Goal: Task Accomplishment & Management: Manage account settings

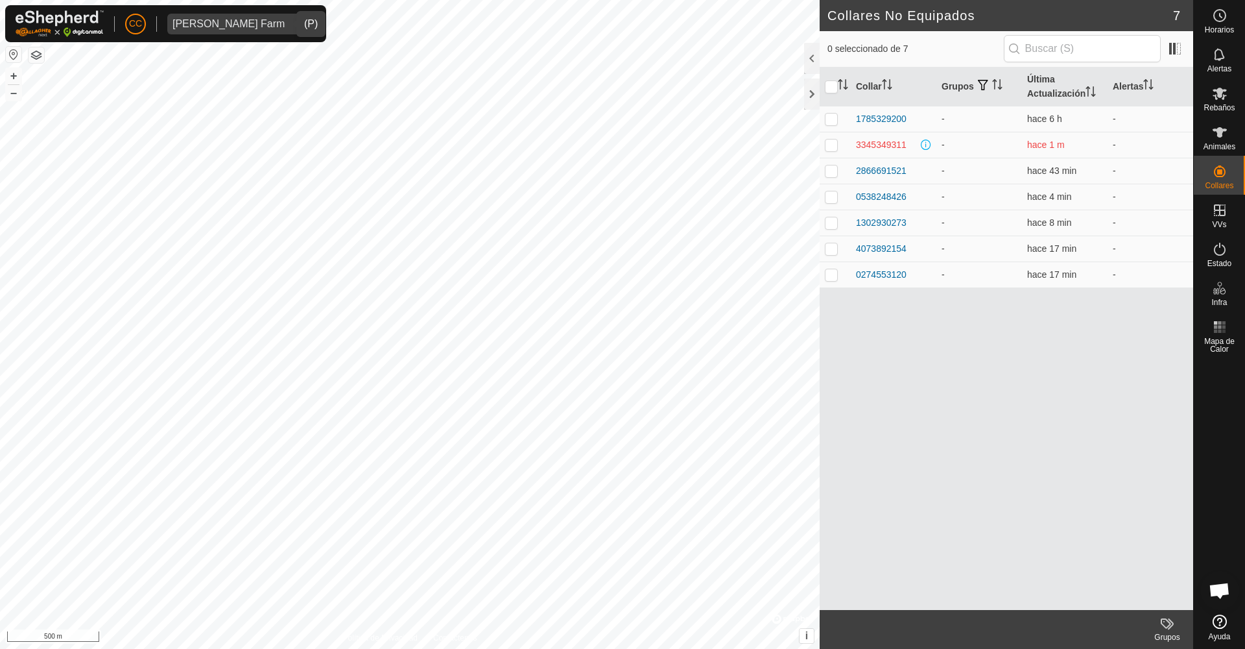
click at [259, 30] on span "[PERSON_NAME] Farm" at bounding box center [228, 24] width 123 height 21
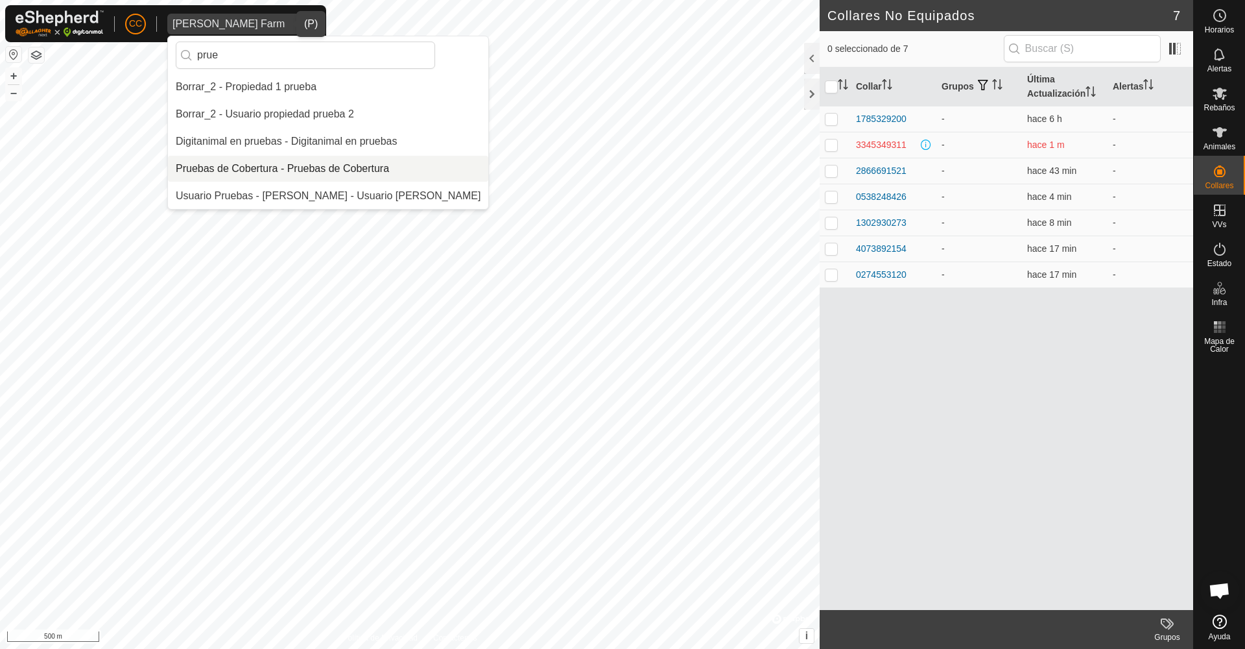
type input "prue"
click at [305, 167] on li "Pruebas de Cobertura - Pruebas de Cobertura" at bounding box center [328, 169] width 320 height 26
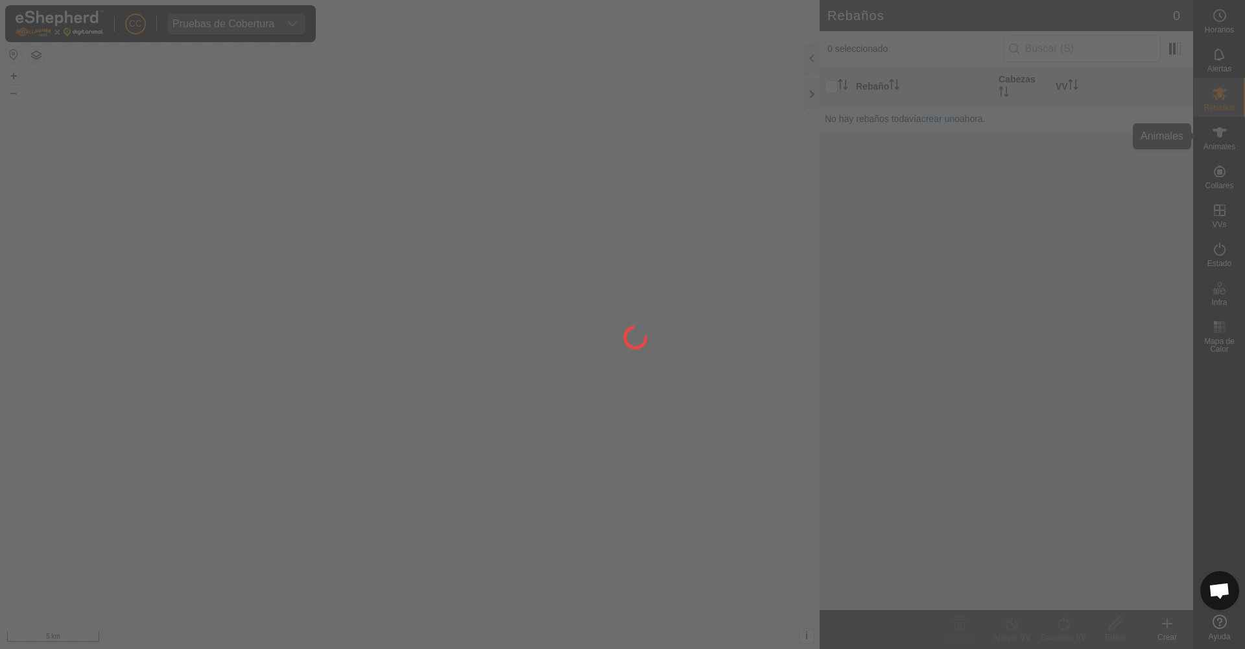
click at [1220, 137] on div "CC Pruebas de Cobertura Horarios Alertas Rebaños Animales Collares VVs Estado I…" at bounding box center [622, 324] width 1245 height 649
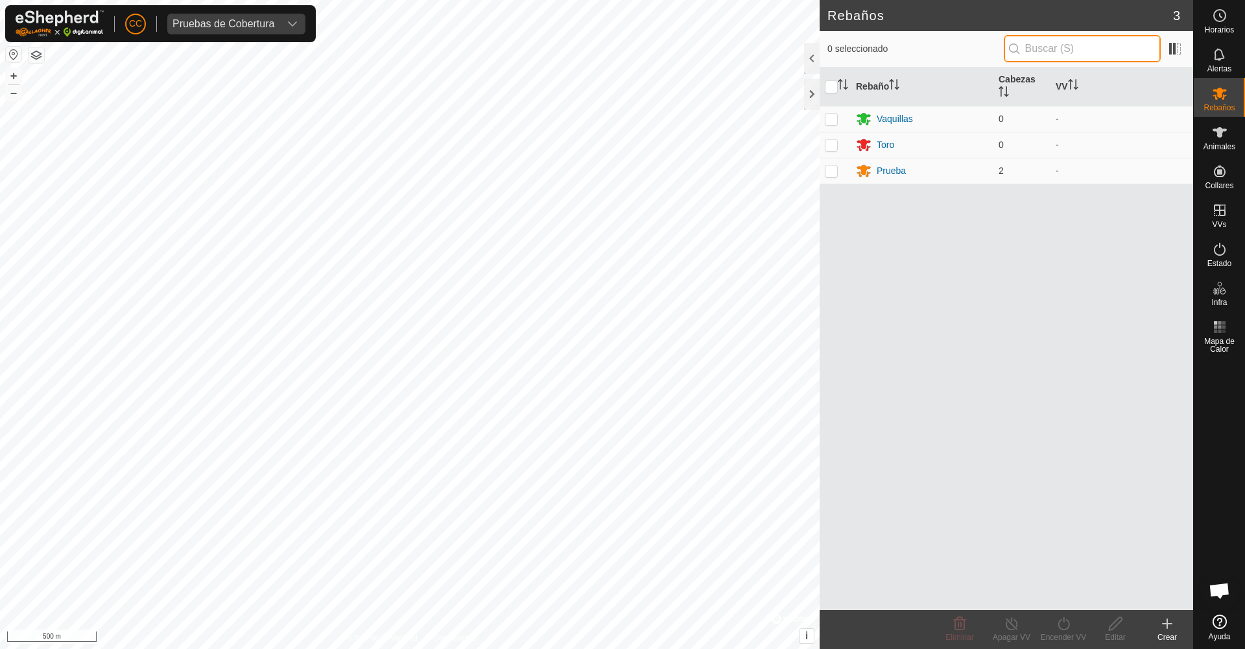
click at [1074, 50] on input "text" at bounding box center [1082, 48] width 157 height 27
click at [1221, 133] on icon at bounding box center [1220, 132] width 14 height 10
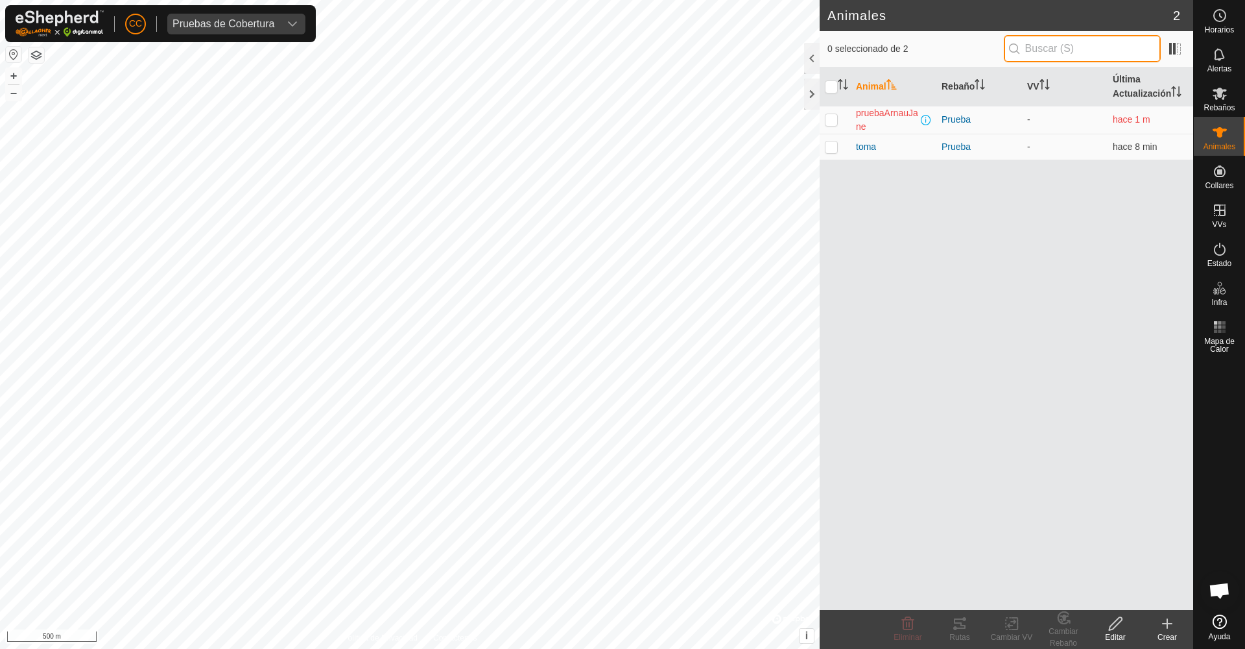
click at [1067, 55] on input "text" at bounding box center [1082, 48] width 157 height 27
paste input "2645997396"
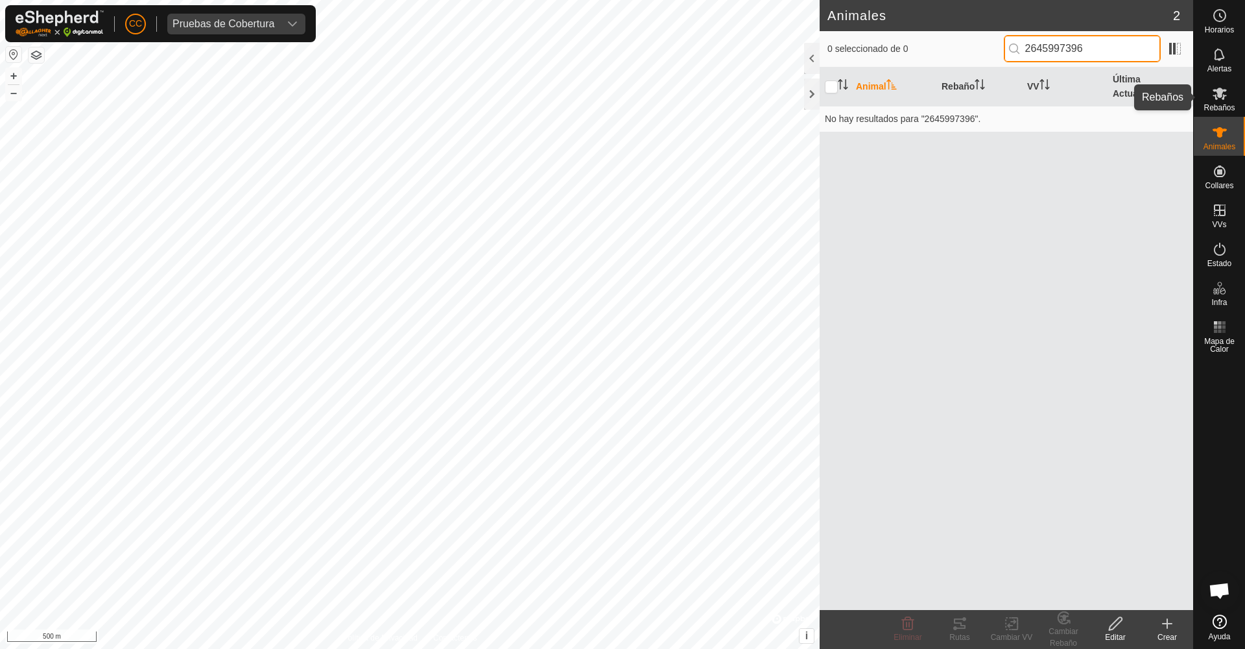
type input "2645997396"
click at [1228, 99] on es-mob-svg-icon at bounding box center [1219, 93] width 23 height 21
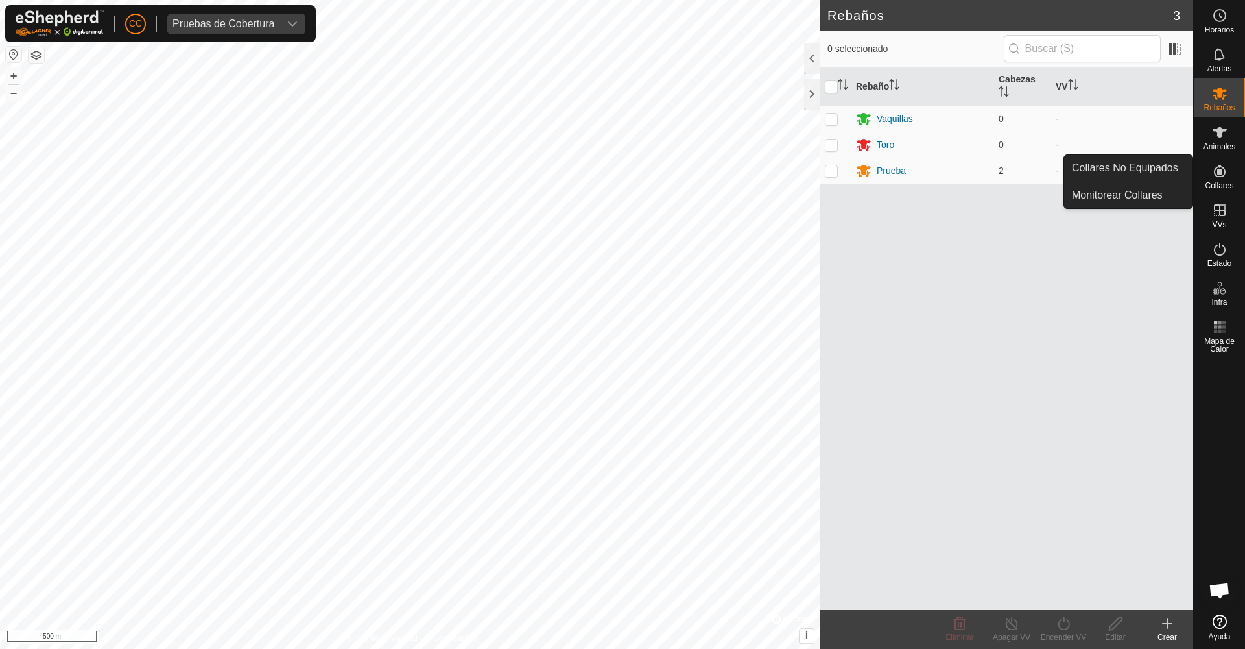
click at [1214, 176] on icon at bounding box center [1220, 171] width 16 height 16
click at [1155, 161] on link "Collares No Equipados" at bounding box center [1128, 168] width 128 height 26
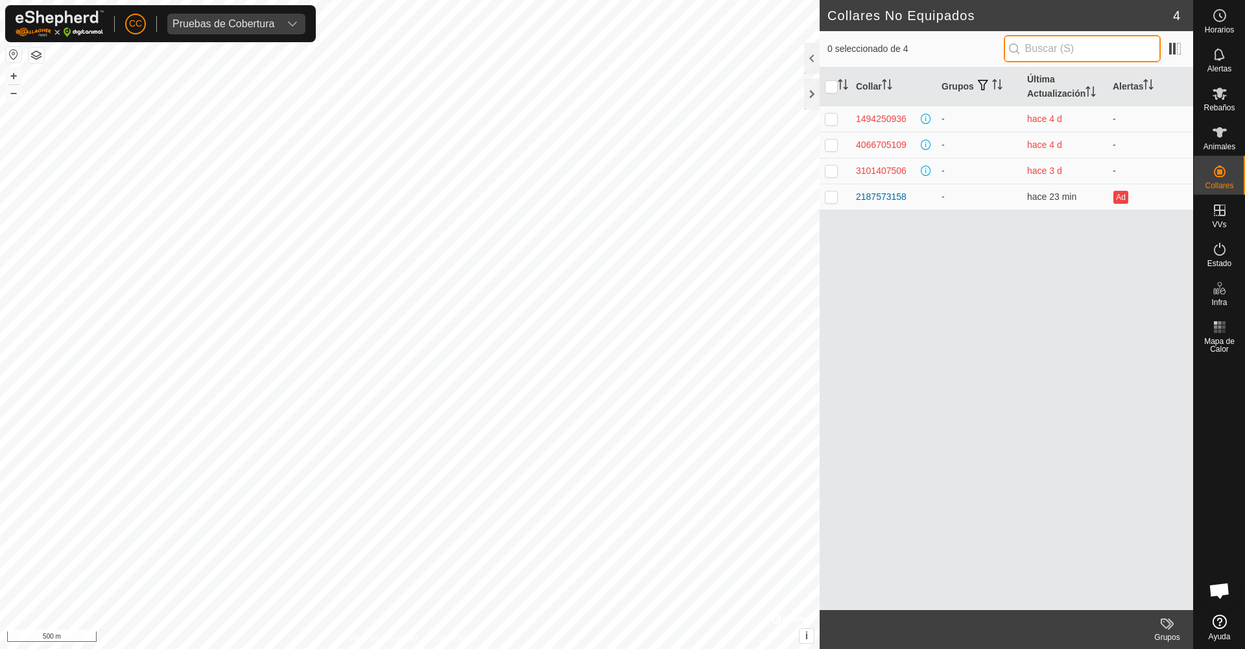
click at [1092, 49] on input "text" at bounding box center [1082, 48] width 157 height 27
paste input "2645997396"
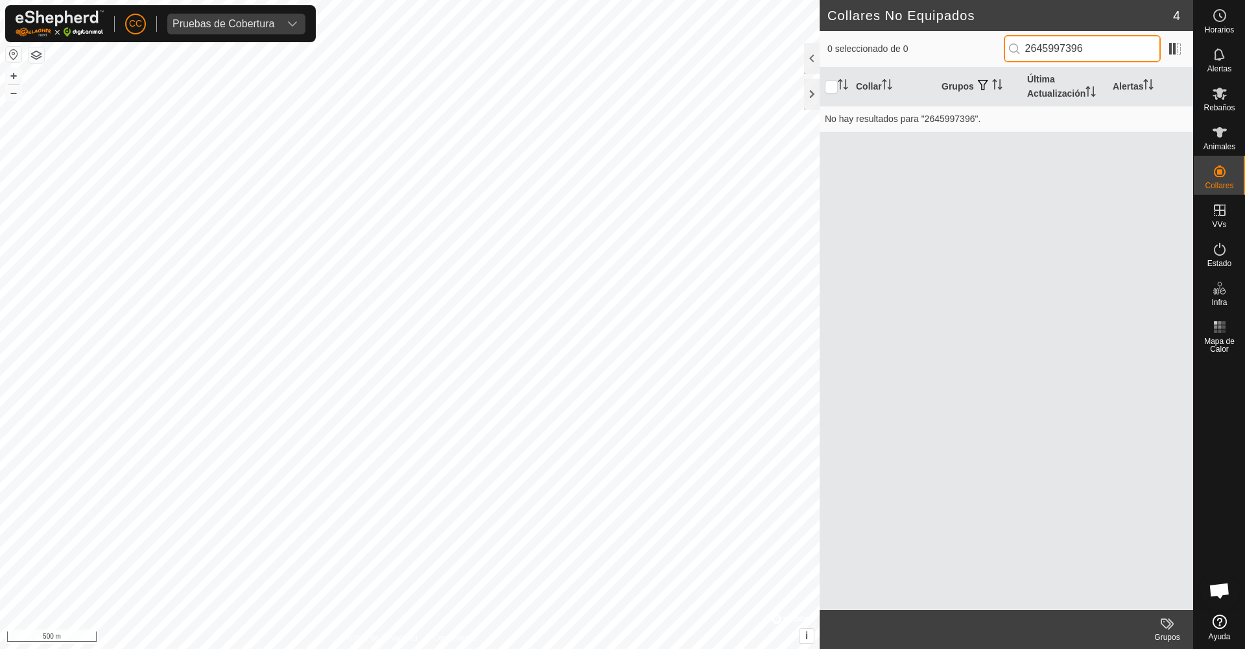
type input "2645997396"
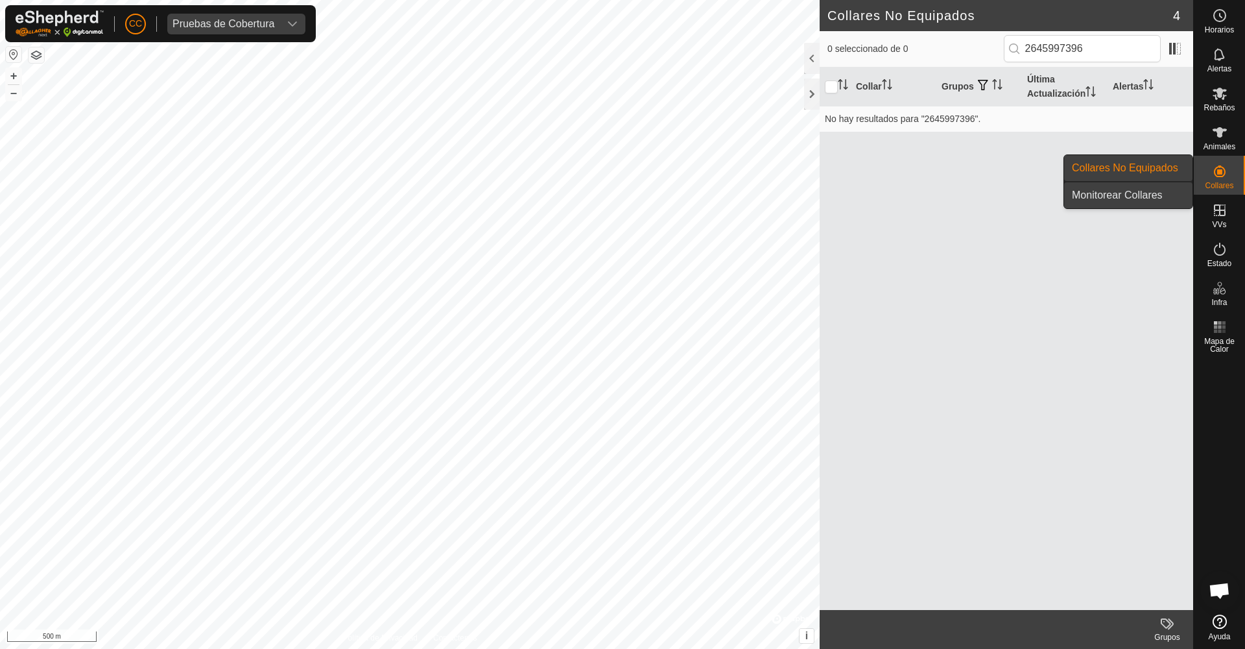
click at [1153, 195] on link "Monitorear Collares" at bounding box center [1128, 195] width 128 height 26
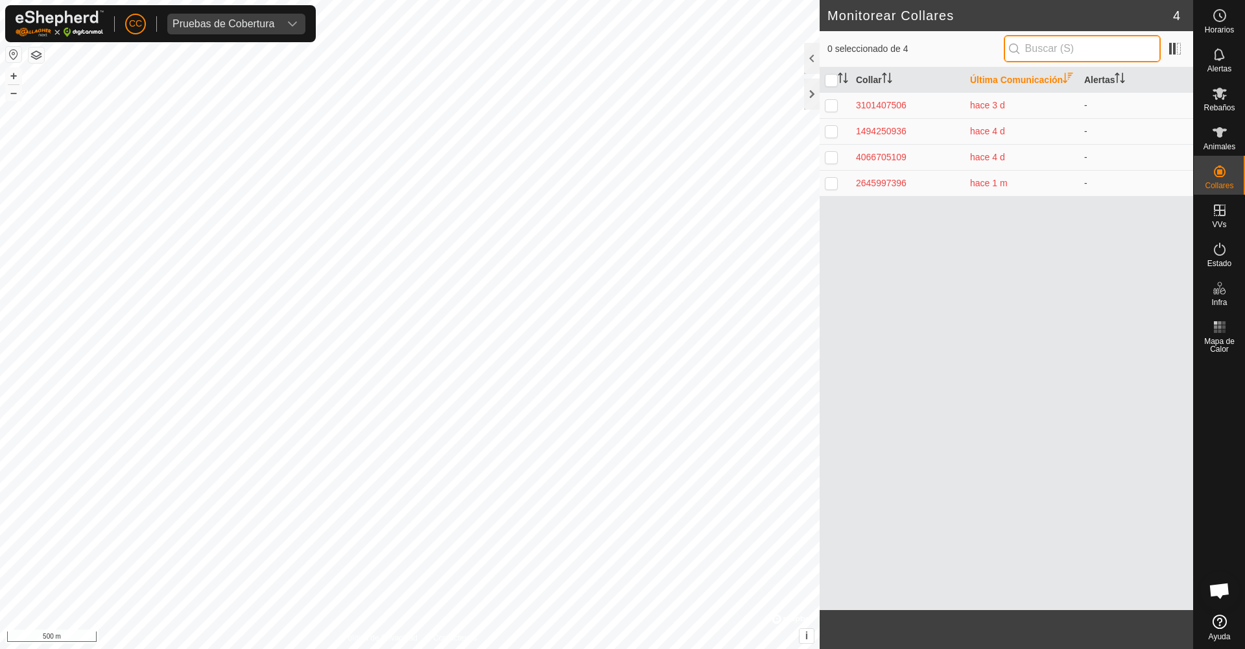
click at [1077, 45] on input "text" at bounding box center [1082, 48] width 157 height 27
paste input "2645997396"
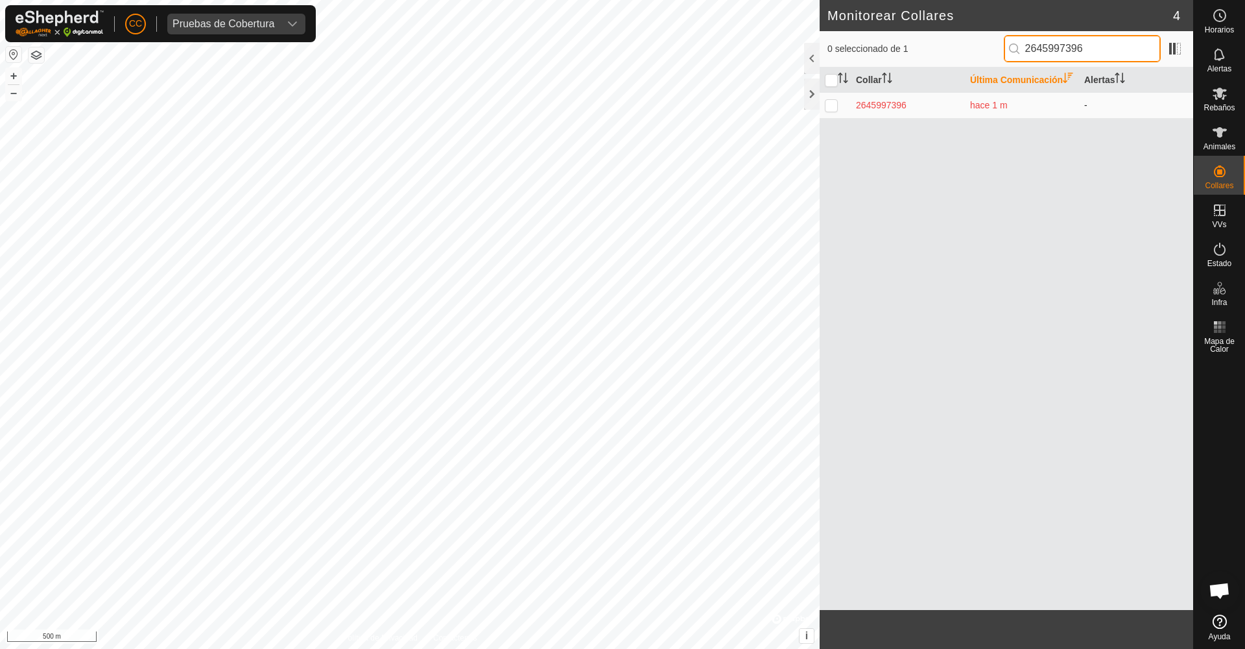
type input "2645997396"
click at [833, 110] on p-checkbox at bounding box center [831, 105] width 13 height 10
checkbox input "true"
click at [886, 112] on div "2645997396" at bounding box center [908, 106] width 104 height 14
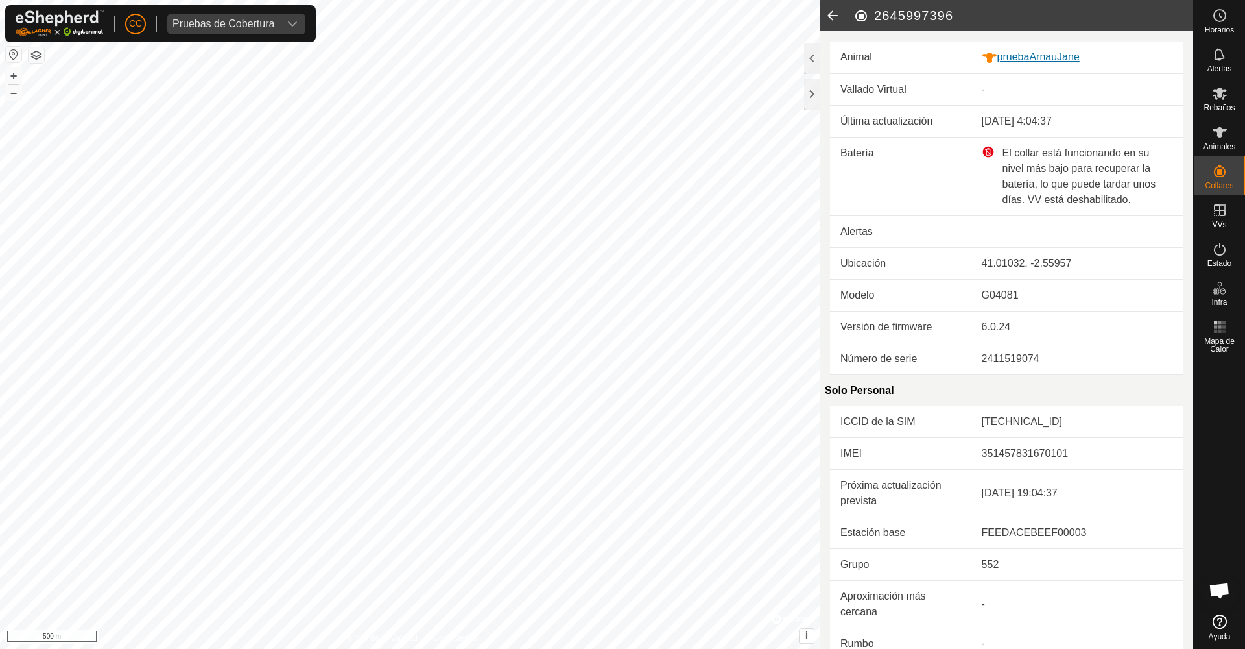
click at [1040, 58] on div "pruebaArnauJane" at bounding box center [1077, 57] width 191 height 16
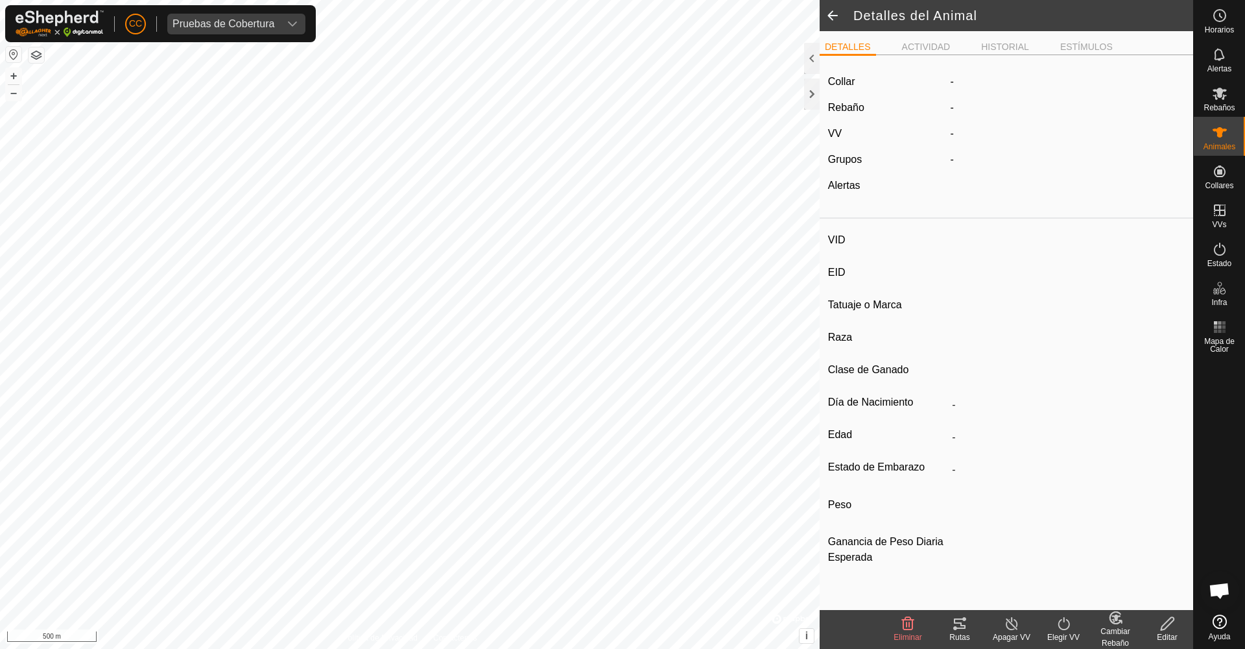
type input "pruebaArnauJane"
type input "-"
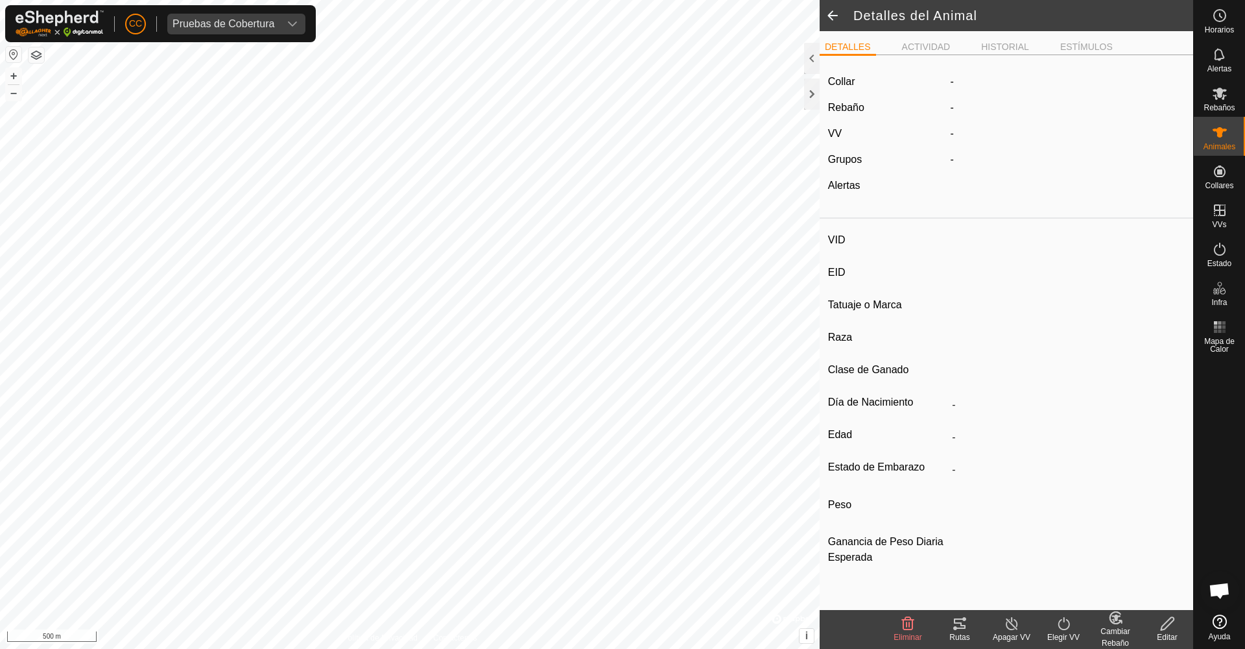
type input "0 kg"
type input "-"
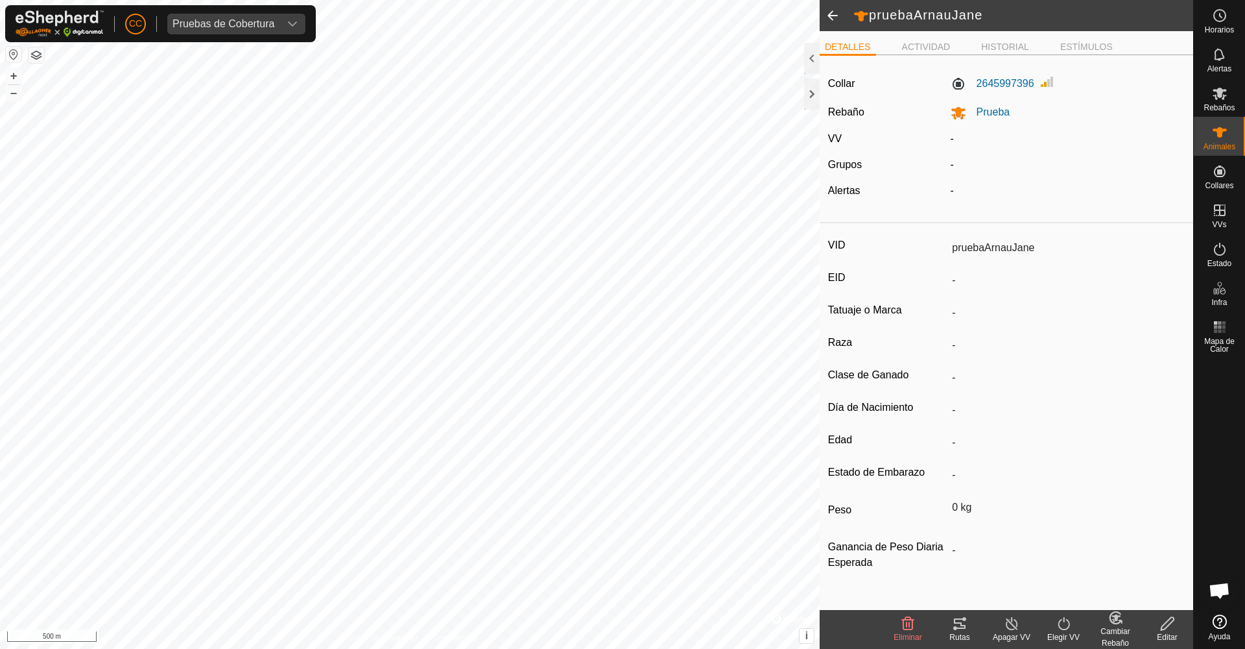
click at [908, 625] on icon at bounding box center [908, 623] width 16 height 16
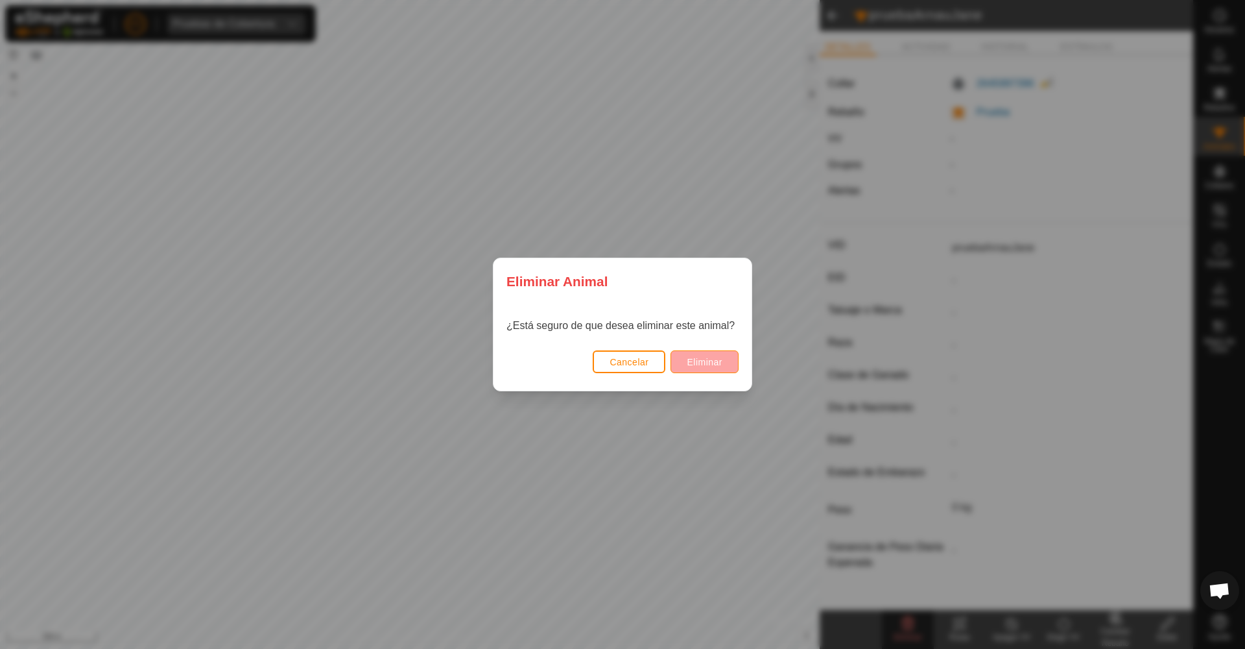
click at [699, 355] on button "Eliminar" at bounding box center [705, 361] width 68 height 23
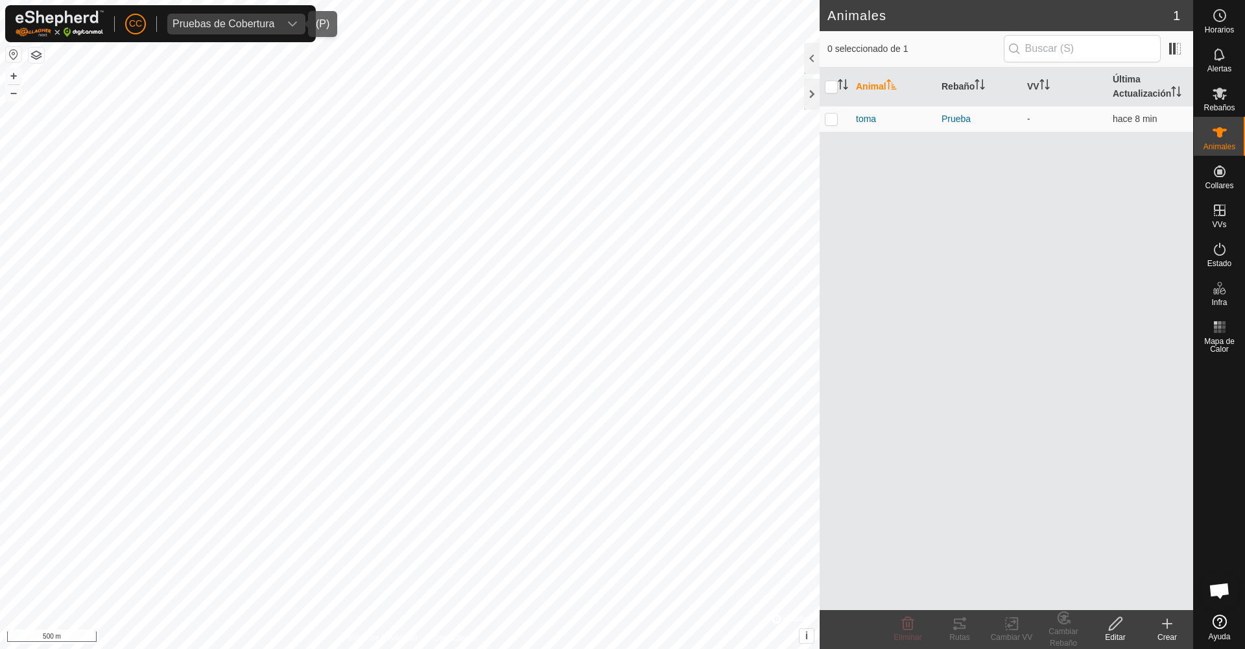
click at [228, 28] on div "Pruebas de Cobertura" at bounding box center [224, 24] width 102 height 10
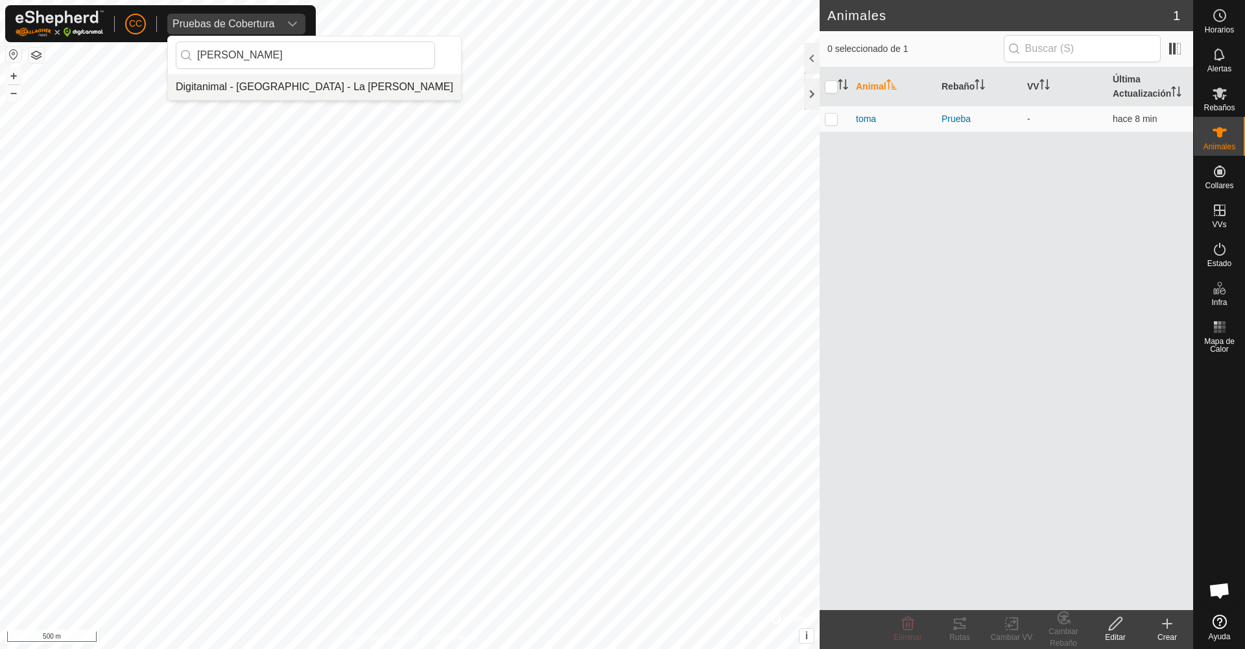
type input "[PERSON_NAME]"
drag, startPoint x: 223, startPoint y: 77, endPoint x: 263, endPoint y: 84, distance: 40.2
click at [263, 84] on li "Digitanimal - [GEOGRAPHIC_DATA] - La [PERSON_NAME]" at bounding box center [314, 87] width 293 height 26
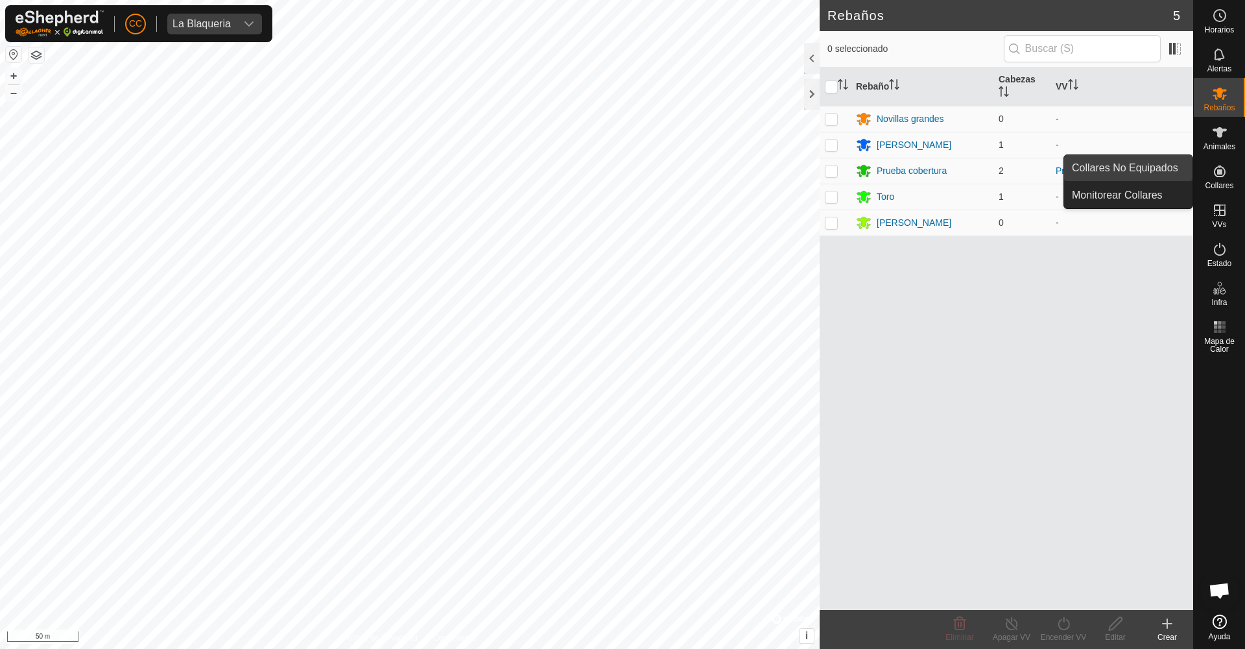
click at [1165, 168] on link "Collares No Equipados" at bounding box center [1128, 168] width 128 height 26
